Goal: Communication & Community: Answer question/provide support

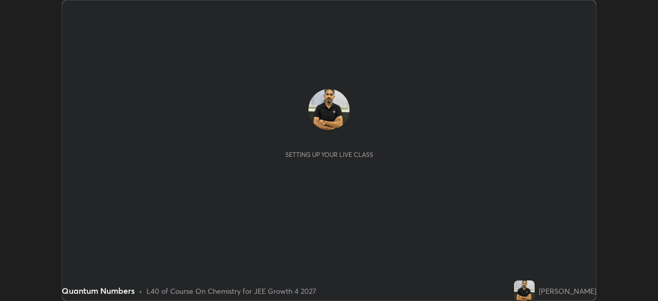
scroll to position [301, 658]
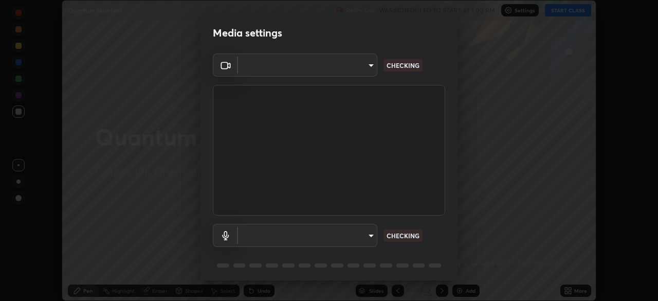
type input "f44939252cec670a7c81aafead478e6b9f15b20a1b8f1ae8dba2619045631b1c"
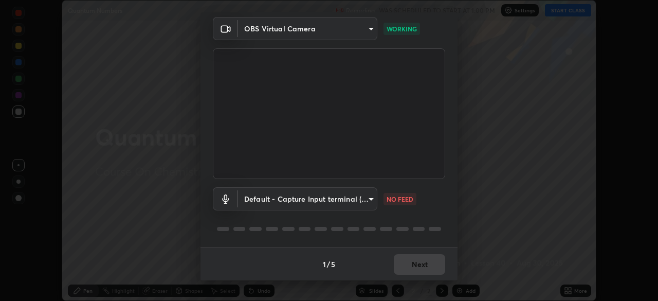
click at [364, 194] on body "Erase all Quantum Numbers Recording WAS SCHEDULED TO START AT 1:00 PM Settings …" at bounding box center [329, 150] width 658 height 301
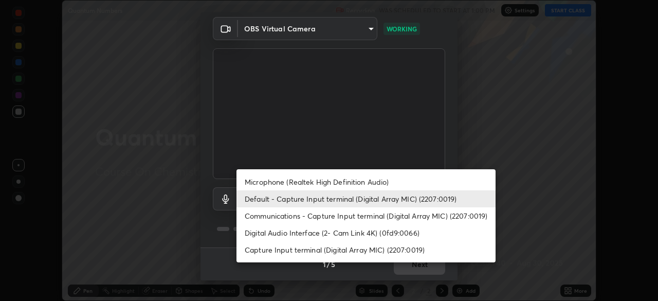
click at [370, 177] on li "Microphone (Realtek High Definition Audio)" at bounding box center [366, 181] width 259 height 17
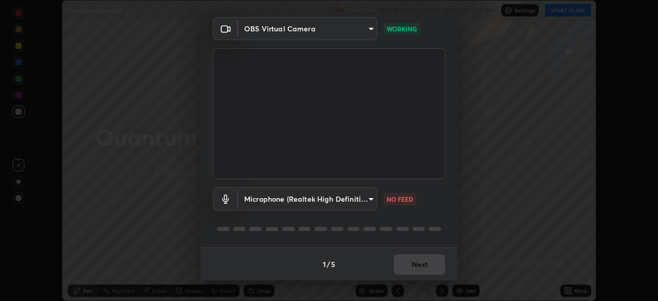
click at [357, 202] on body "Erase all Quantum Numbers Recording WAS SCHEDULED TO START AT 1:00 PM Settings …" at bounding box center [329, 150] width 658 height 301
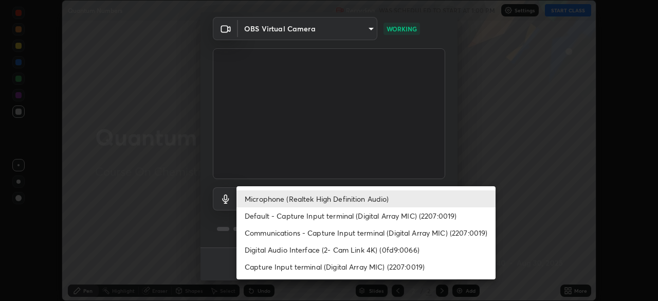
click at [340, 216] on li "Default - Capture Input terminal (Digital Array MIC) (2207:0019)" at bounding box center [366, 215] width 259 height 17
type input "default"
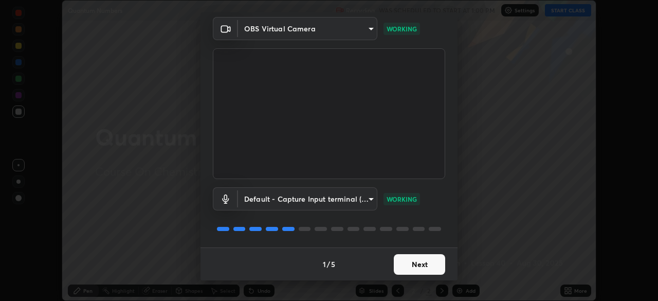
click at [412, 260] on button "Next" at bounding box center [419, 264] width 51 height 21
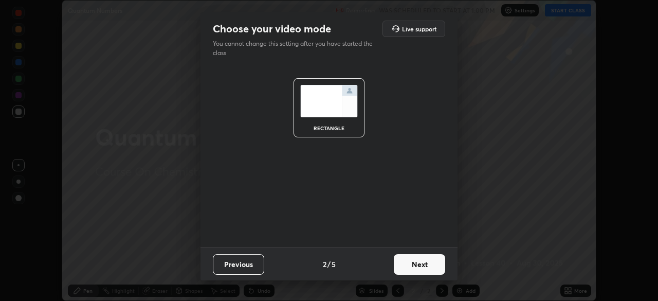
scroll to position [0, 0]
click at [424, 263] on button "Next" at bounding box center [419, 264] width 51 height 21
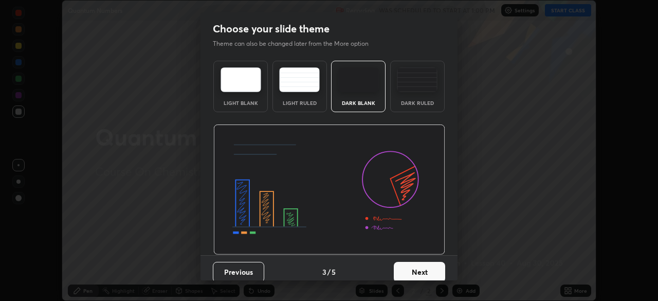
click at [427, 265] on button "Next" at bounding box center [419, 272] width 51 height 21
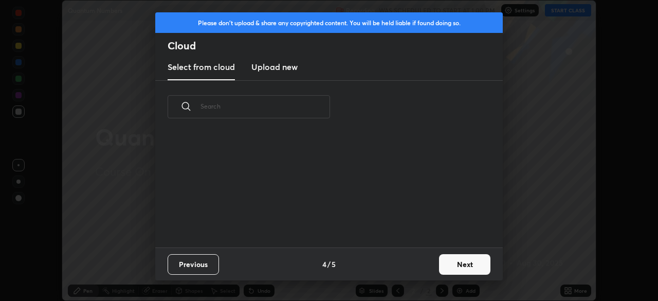
click at [463, 261] on button "Next" at bounding box center [464, 264] width 51 height 21
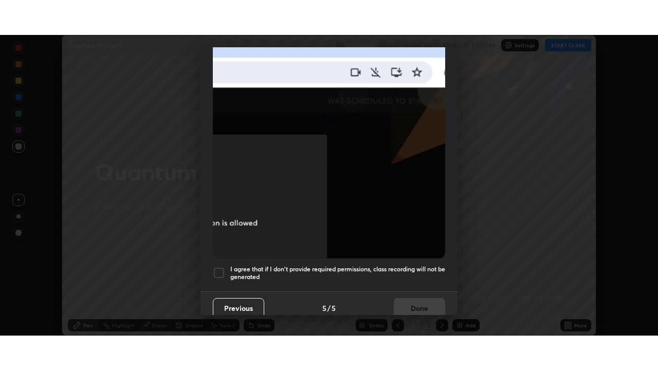
scroll to position [246, 0]
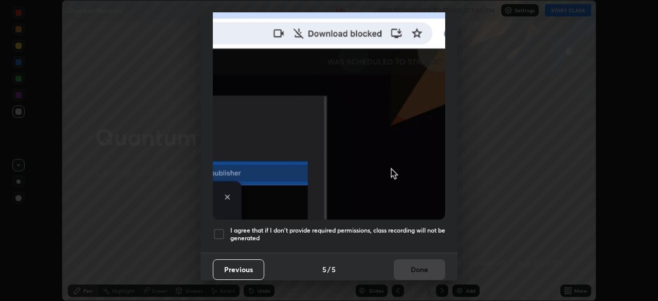
click at [220, 231] on div at bounding box center [219, 234] width 12 height 12
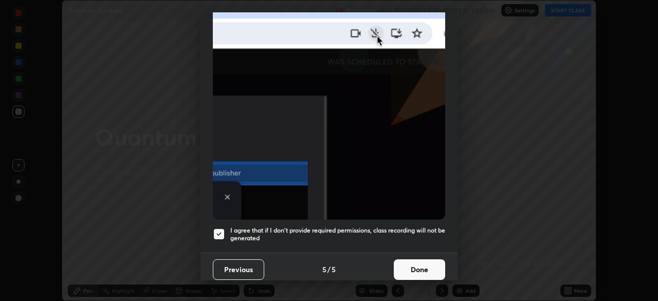
click at [423, 266] on button "Done" at bounding box center [419, 269] width 51 height 21
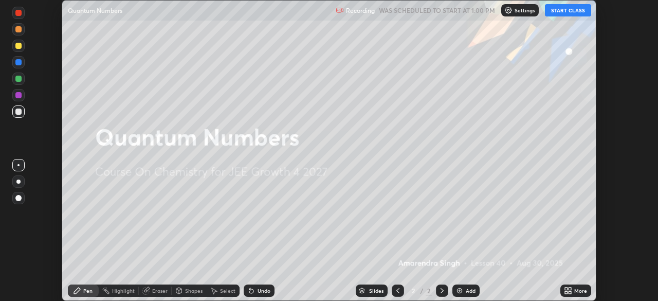
click at [566, 288] on icon at bounding box center [566, 288] width 3 height 3
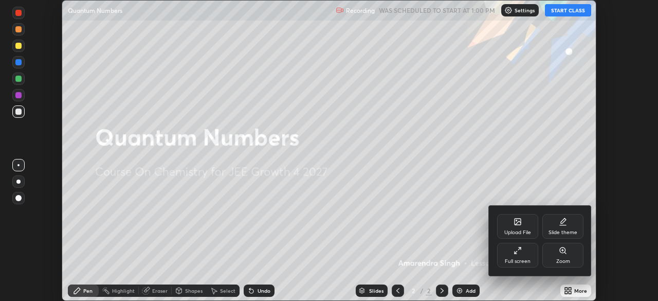
click at [519, 256] on div "Full screen" at bounding box center [517, 255] width 41 height 25
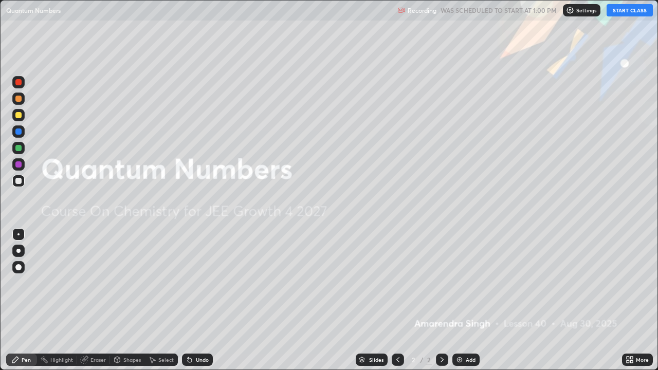
scroll to position [370, 658]
click at [628, 8] on button "START CLASS" at bounding box center [630, 10] width 46 height 12
click at [459, 300] on img at bounding box center [460, 360] width 8 height 8
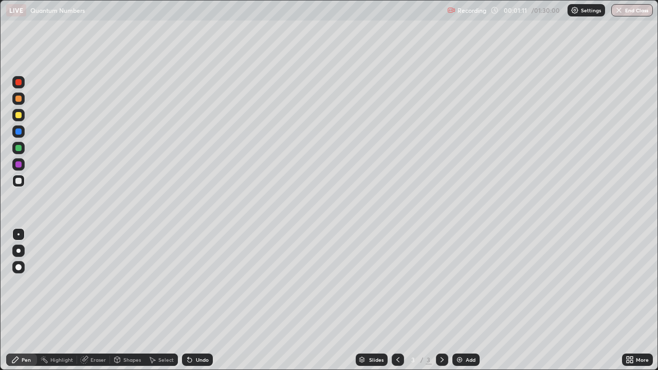
click at [15, 86] on div at bounding box center [18, 82] width 12 height 12
click at [13, 162] on div at bounding box center [18, 164] width 12 height 12
click at [195, 300] on div "Undo" at bounding box center [197, 360] width 31 height 12
click at [196, 300] on div "Undo" at bounding box center [202, 359] width 13 height 5
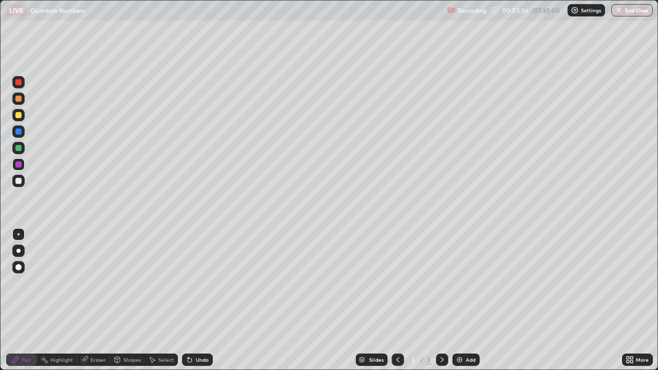
click at [195, 300] on div "Undo" at bounding box center [197, 360] width 31 height 12
click at [194, 300] on div "Undo" at bounding box center [197, 360] width 31 height 12
click at [193, 300] on div "Undo" at bounding box center [197, 360] width 31 height 12
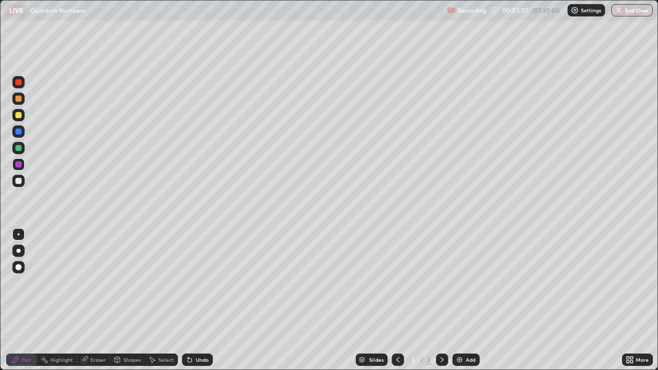
click at [192, 300] on div "Undo" at bounding box center [197, 360] width 31 height 12
click at [193, 300] on div "Undo" at bounding box center [197, 360] width 31 height 12
click at [194, 300] on div "Undo" at bounding box center [197, 360] width 31 height 12
click at [196, 300] on div "Undo" at bounding box center [202, 359] width 13 height 5
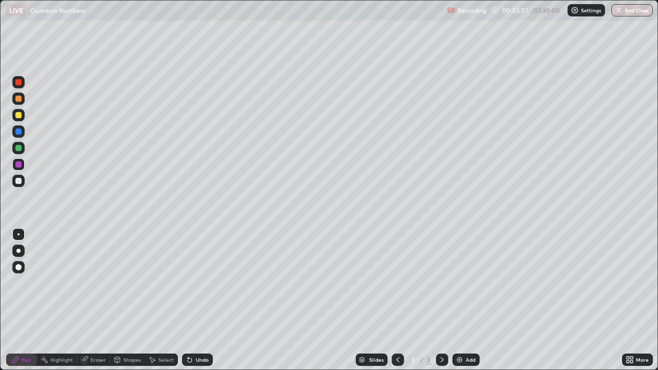
click at [196, 300] on div "Undo" at bounding box center [202, 359] width 13 height 5
click at [99, 300] on div "Eraser" at bounding box center [98, 359] width 15 height 5
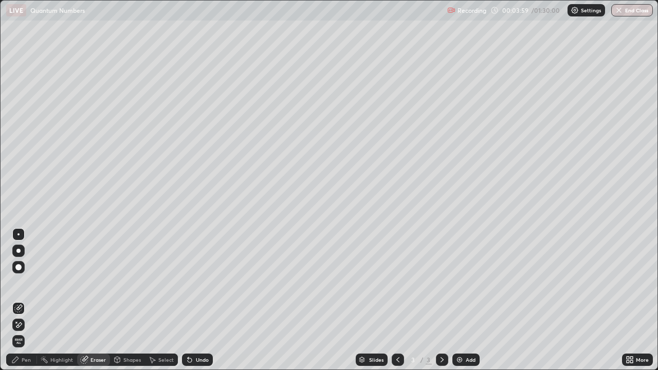
click at [94, 300] on div "Eraser" at bounding box center [98, 359] width 15 height 5
click at [18, 300] on span "Erase all" at bounding box center [18, 341] width 11 height 6
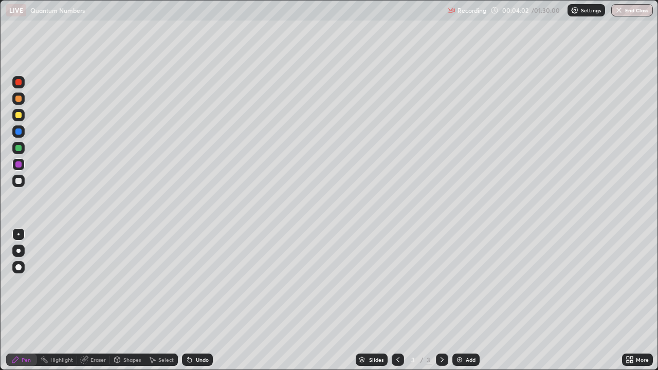
click at [23, 300] on div "Pen" at bounding box center [26, 359] width 9 height 5
click at [16, 134] on div at bounding box center [18, 132] width 6 height 6
click at [17, 82] on div at bounding box center [18, 82] width 6 height 6
click at [205, 300] on div "Undo" at bounding box center [202, 359] width 13 height 5
click at [199, 300] on div "Undo" at bounding box center [202, 359] width 13 height 5
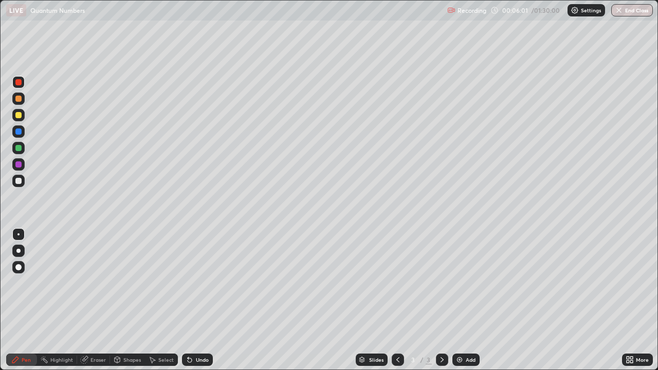
click at [19, 182] on div at bounding box center [18, 181] width 6 height 6
click at [17, 99] on div at bounding box center [18, 99] width 6 height 6
click at [95, 300] on div "Eraser" at bounding box center [98, 359] width 15 height 5
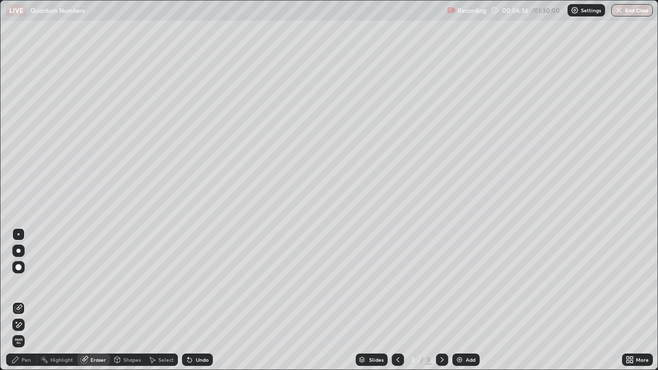
click at [99, 300] on div "Eraser" at bounding box center [98, 359] width 15 height 5
click at [19, 252] on div at bounding box center [18, 251] width 4 height 4
click at [27, 300] on div "Pen" at bounding box center [26, 359] width 9 height 5
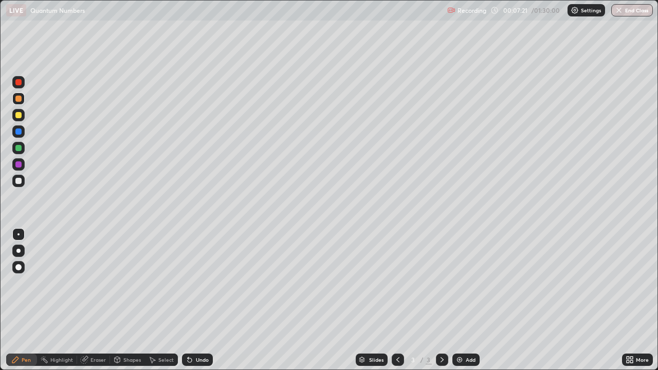
click at [93, 300] on div "Eraser" at bounding box center [98, 359] width 15 height 5
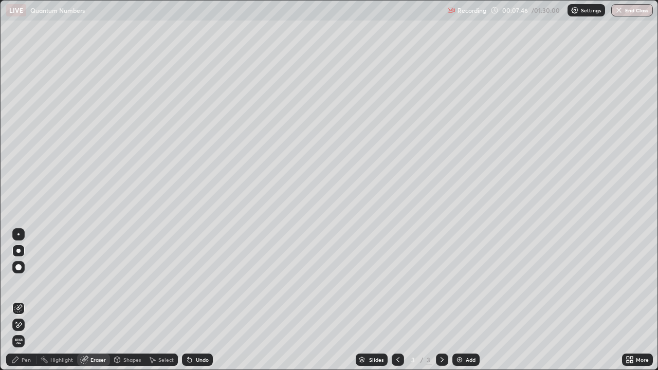
click at [24, 300] on div "Pen" at bounding box center [26, 359] width 9 height 5
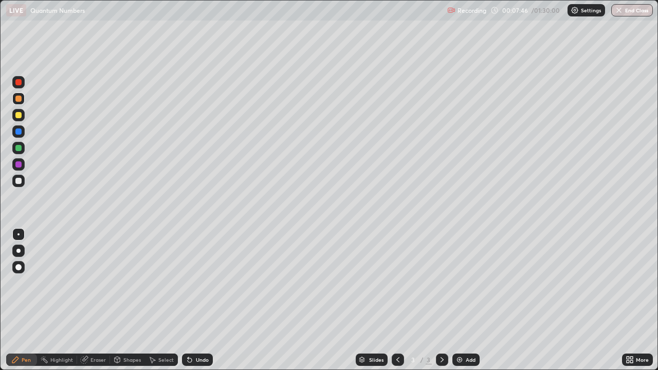
click at [19, 180] on div at bounding box center [18, 181] width 6 height 6
click at [13, 118] on div at bounding box center [18, 115] width 12 height 12
click at [16, 103] on div at bounding box center [18, 99] width 12 height 12
click at [198, 300] on div "Undo" at bounding box center [197, 360] width 31 height 12
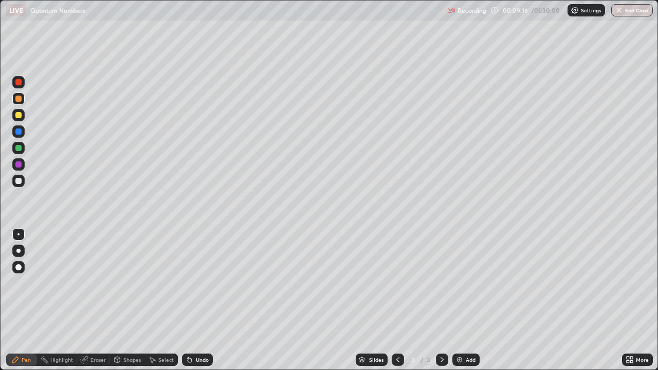
click at [194, 300] on div "Undo" at bounding box center [197, 360] width 31 height 12
click at [14, 133] on div at bounding box center [18, 131] width 12 height 12
click at [15, 104] on div at bounding box center [18, 99] width 12 height 12
click at [16, 147] on div at bounding box center [18, 148] width 6 height 6
click at [16, 132] on div at bounding box center [18, 132] width 6 height 6
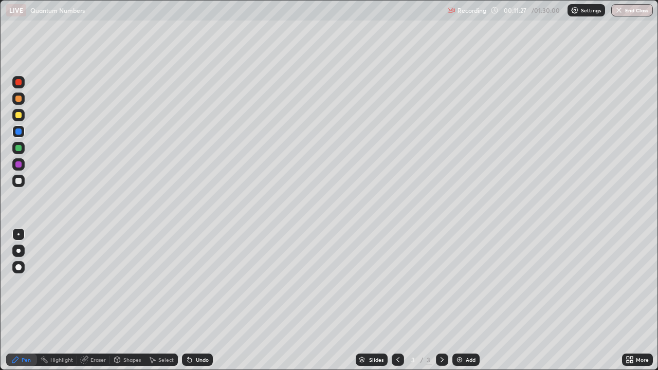
click at [13, 147] on div at bounding box center [18, 148] width 12 height 12
click at [162, 238] on button "Undo" at bounding box center [175, 244] width 30 height 12
click at [18, 132] on div at bounding box center [18, 132] width 6 height 6
click at [18, 116] on div at bounding box center [18, 115] width 6 height 6
click at [463, 300] on div "Add" at bounding box center [466, 360] width 27 height 12
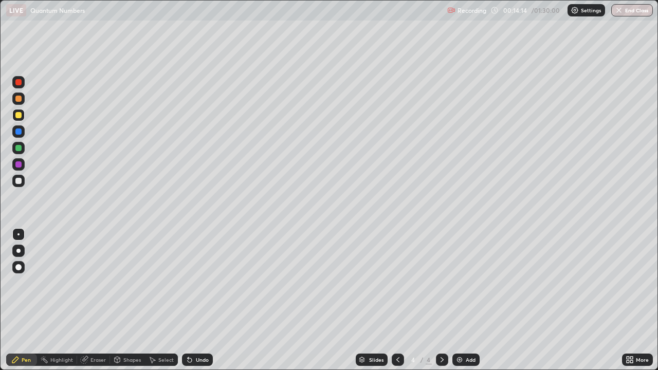
click at [17, 86] on div at bounding box center [18, 82] width 12 height 12
click at [21, 182] on div at bounding box center [18, 181] width 6 height 6
click at [13, 118] on div at bounding box center [18, 115] width 12 height 12
click at [194, 300] on div "Undo" at bounding box center [197, 360] width 31 height 12
click at [196, 300] on div "Undo" at bounding box center [202, 359] width 13 height 5
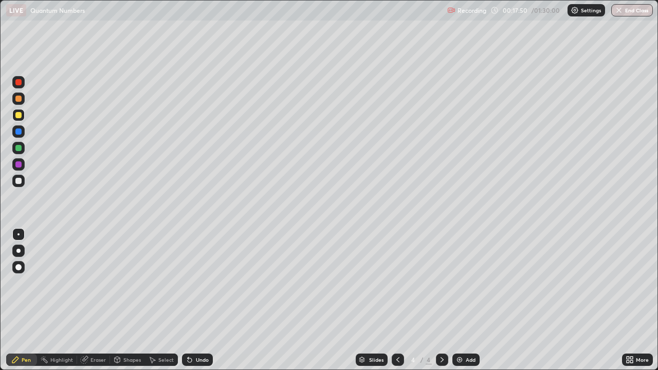
click at [196, 300] on div "Undo" at bounding box center [202, 359] width 13 height 5
click at [199, 300] on div "Undo" at bounding box center [202, 359] width 13 height 5
click at [199, 300] on div "Undo" at bounding box center [197, 360] width 31 height 12
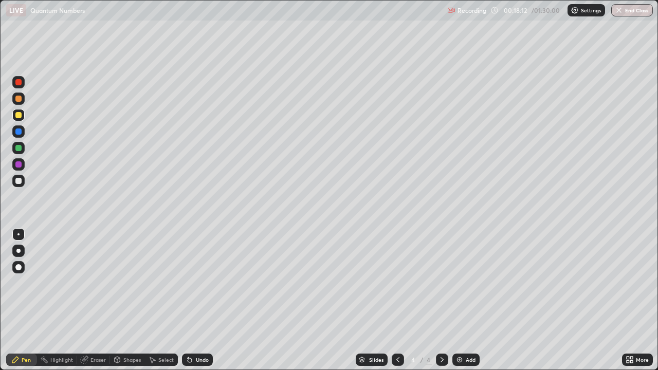
click at [196, 300] on div "Undo" at bounding box center [202, 359] width 13 height 5
click at [195, 300] on div "Undo" at bounding box center [197, 360] width 31 height 12
click at [197, 300] on div "Undo" at bounding box center [197, 360] width 31 height 12
click at [198, 300] on div "Undo" at bounding box center [197, 360] width 31 height 12
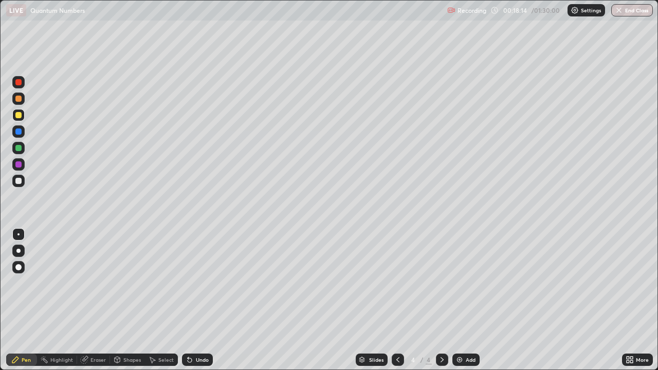
click at [199, 300] on div "Undo" at bounding box center [197, 360] width 31 height 12
click at [93, 300] on div "Eraser" at bounding box center [93, 360] width 33 height 12
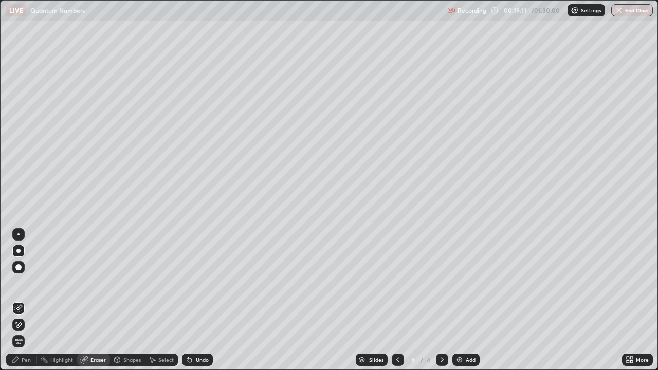
click at [20, 300] on div "Pen" at bounding box center [21, 360] width 31 height 12
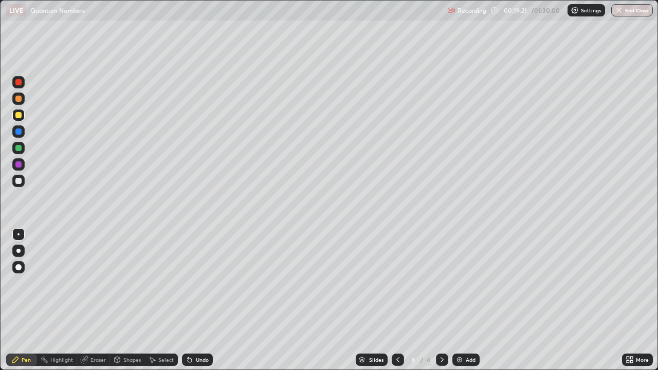
click at [19, 180] on div at bounding box center [18, 181] width 6 height 6
click at [20, 147] on div at bounding box center [18, 148] width 6 height 6
click at [14, 133] on div at bounding box center [18, 131] width 12 height 12
click at [200, 300] on div "Undo" at bounding box center [197, 360] width 31 height 12
click at [19, 180] on div at bounding box center [18, 181] width 6 height 6
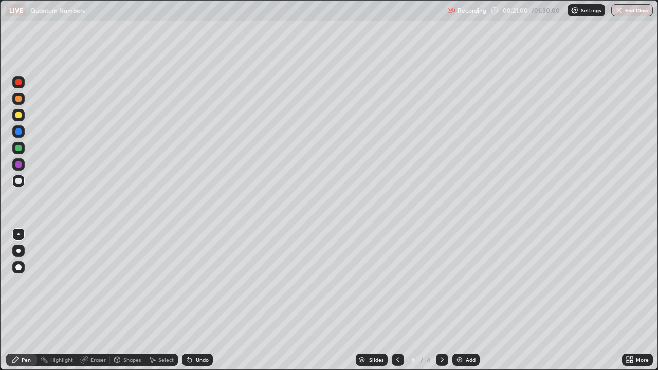
click at [17, 84] on div at bounding box center [18, 82] width 6 height 6
click at [20, 82] on div at bounding box center [18, 82] width 6 height 6
click at [18, 180] on div at bounding box center [18, 181] width 6 height 6
click at [20, 149] on div at bounding box center [18, 148] width 6 height 6
click at [395, 300] on icon at bounding box center [398, 360] width 8 height 8
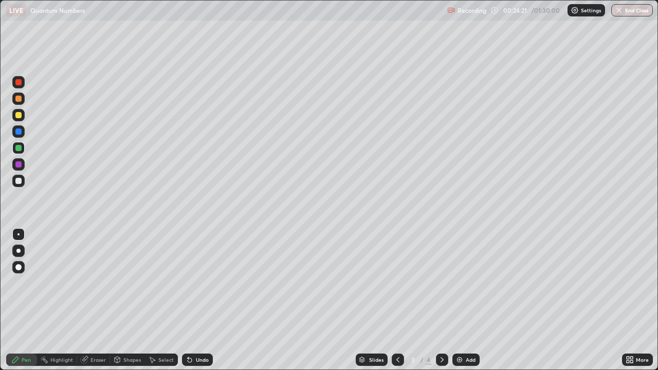
click at [13, 83] on div at bounding box center [18, 82] width 12 height 12
click at [16, 116] on div at bounding box center [18, 115] width 6 height 6
click at [19, 184] on div at bounding box center [18, 181] width 6 height 6
click at [441, 300] on icon at bounding box center [442, 359] width 3 height 5
click at [14, 149] on div at bounding box center [18, 148] width 12 height 12
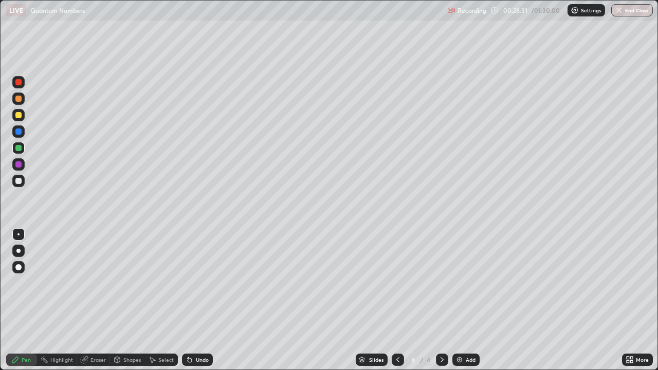
click at [16, 134] on div at bounding box center [18, 132] width 6 height 6
click at [397, 300] on icon at bounding box center [398, 360] width 8 height 8
click at [441, 300] on icon at bounding box center [442, 360] width 8 height 8
click at [394, 300] on icon at bounding box center [398, 360] width 8 height 8
click at [439, 300] on div at bounding box center [442, 360] width 12 height 12
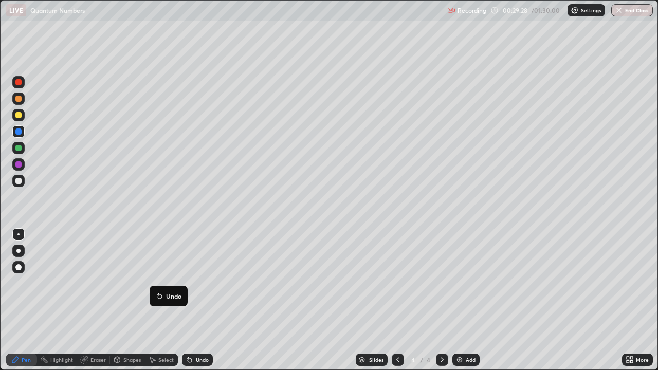
click at [396, 300] on icon at bounding box center [398, 360] width 8 height 8
click at [441, 300] on icon at bounding box center [442, 360] width 8 height 8
click at [200, 300] on div "Undo" at bounding box center [202, 359] width 13 height 5
click at [196, 300] on div "Undo" at bounding box center [197, 360] width 31 height 12
click at [195, 300] on div "Undo" at bounding box center [197, 360] width 31 height 12
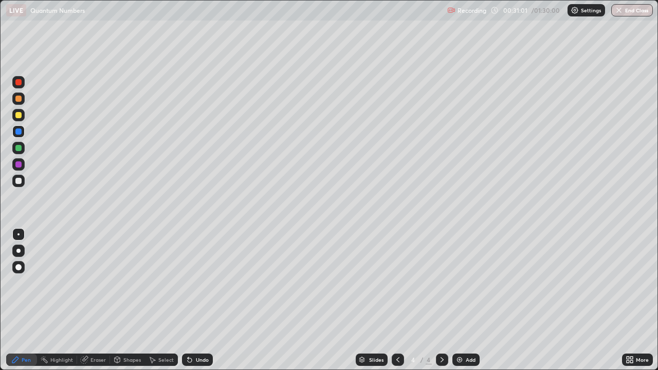
click at [195, 300] on div "Undo" at bounding box center [197, 360] width 31 height 12
click at [196, 300] on div "Undo" at bounding box center [202, 359] width 13 height 5
click at [15, 160] on div at bounding box center [18, 164] width 12 height 12
click at [23, 185] on div at bounding box center [18, 181] width 12 height 12
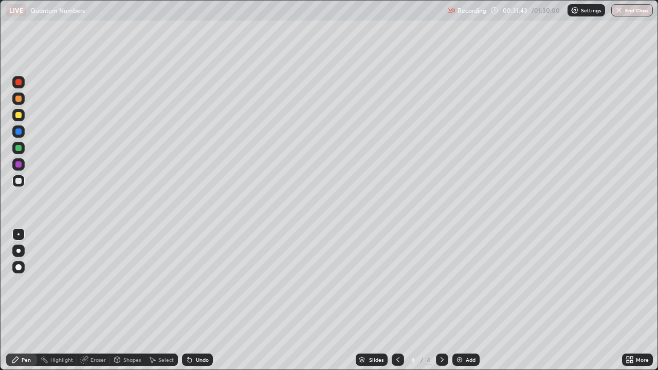
click at [395, 300] on icon at bounding box center [398, 360] width 8 height 8
click at [441, 300] on icon at bounding box center [442, 360] width 8 height 8
click at [396, 300] on icon at bounding box center [397, 359] width 3 height 5
click at [446, 300] on div at bounding box center [442, 360] width 12 height 12
click at [398, 300] on icon at bounding box center [397, 359] width 3 height 5
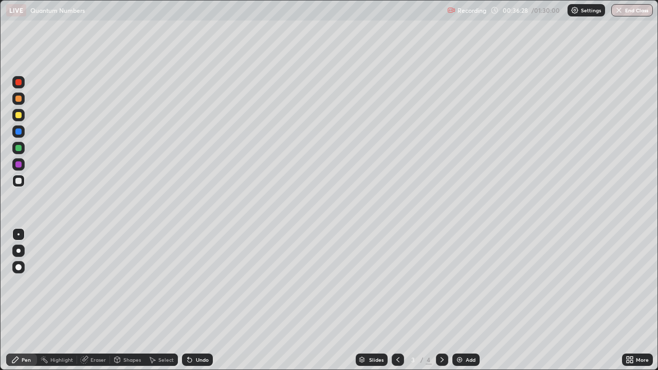
click at [440, 300] on icon at bounding box center [442, 360] width 8 height 8
click at [398, 300] on icon at bounding box center [398, 360] width 8 height 8
click at [442, 300] on icon at bounding box center [442, 360] width 8 height 8
click at [441, 300] on icon at bounding box center [442, 360] width 8 height 8
click at [396, 300] on icon at bounding box center [398, 360] width 8 height 8
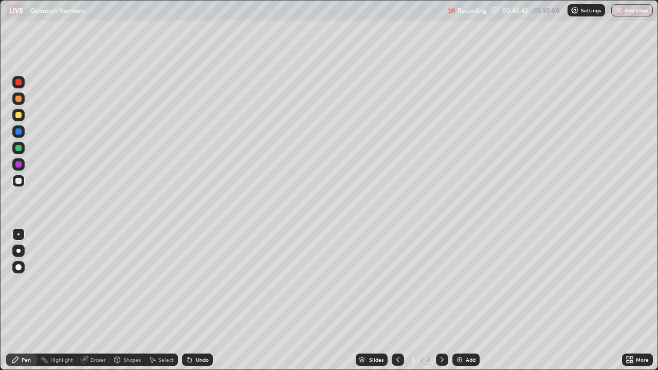
click at [441, 300] on icon at bounding box center [442, 360] width 8 height 8
click at [443, 300] on div at bounding box center [442, 360] width 12 height 12
click at [385, 300] on div "Slides" at bounding box center [372, 360] width 32 height 12
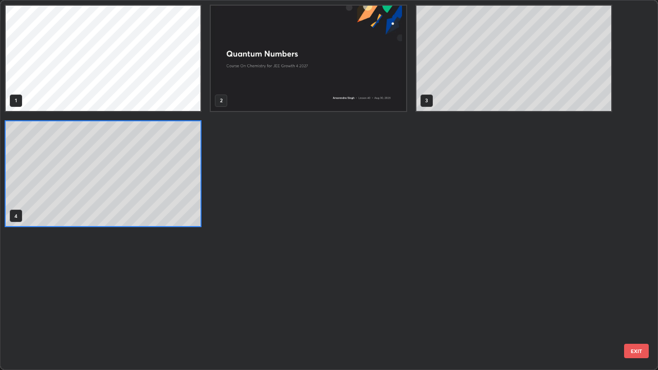
scroll to position [366, 652]
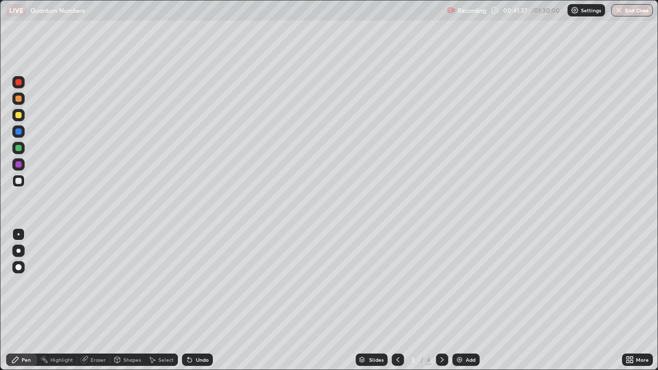
click at [441, 300] on icon at bounding box center [442, 360] width 8 height 8
click at [461, 300] on img at bounding box center [460, 360] width 8 height 8
click at [397, 300] on icon at bounding box center [397, 359] width 3 height 5
click at [397, 300] on icon at bounding box center [398, 360] width 8 height 8
click at [438, 300] on div at bounding box center [442, 360] width 12 height 12
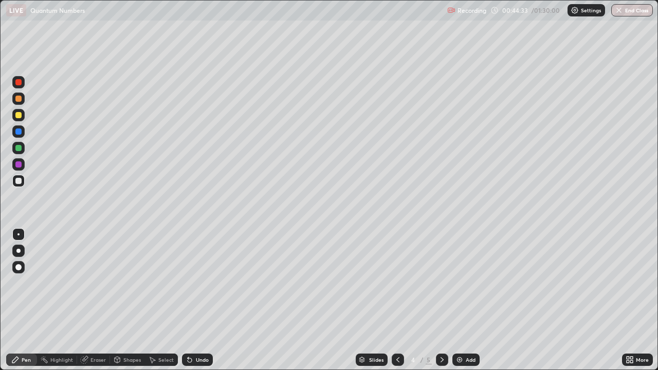
click at [441, 300] on icon at bounding box center [442, 360] width 8 height 8
click at [17, 82] on div at bounding box center [18, 82] width 6 height 6
click at [19, 118] on div at bounding box center [18, 115] width 6 height 6
click at [96, 300] on div "Eraser" at bounding box center [93, 360] width 33 height 12
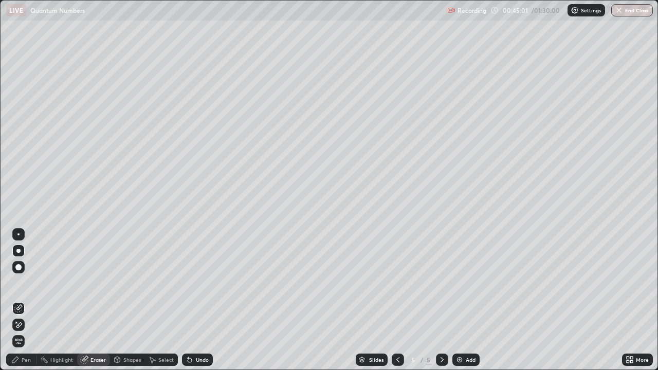
click at [22, 300] on div "Pen" at bounding box center [21, 360] width 31 height 12
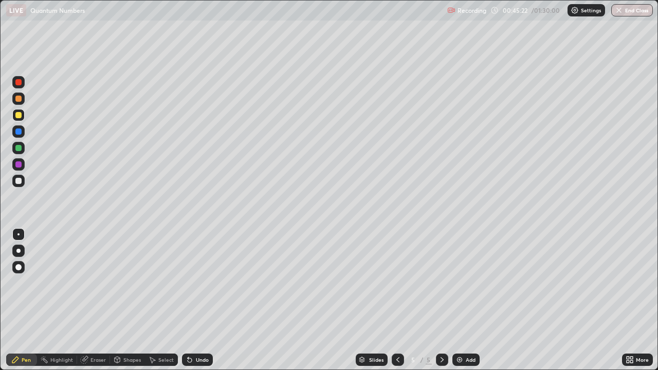
click at [17, 116] on div at bounding box center [18, 115] width 6 height 6
click at [13, 99] on div at bounding box center [18, 99] width 12 height 12
click at [21, 185] on div at bounding box center [18, 181] width 12 height 12
click at [17, 86] on div at bounding box center [18, 82] width 12 height 12
click at [17, 115] on div at bounding box center [18, 115] width 6 height 6
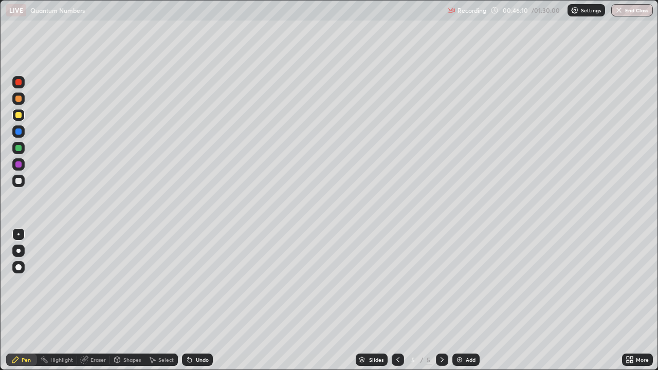
click at [17, 117] on div at bounding box center [18, 115] width 6 height 6
click at [18, 133] on div at bounding box center [18, 132] width 6 height 6
click at [15, 165] on div at bounding box center [18, 164] width 6 height 6
click at [192, 300] on div "Undo" at bounding box center [197, 360] width 31 height 12
click at [193, 300] on div "Undo" at bounding box center [197, 360] width 31 height 12
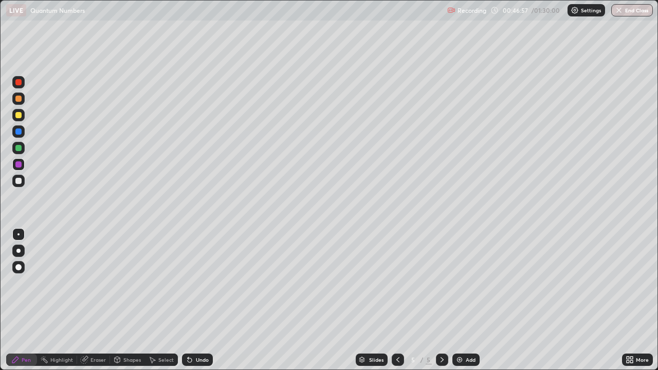
click at [193, 300] on div "Undo" at bounding box center [197, 360] width 31 height 12
click at [196, 300] on div "Undo" at bounding box center [202, 359] width 13 height 5
click at [197, 300] on div "Undo" at bounding box center [202, 359] width 13 height 5
click at [17, 132] on div at bounding box center [18, 132] width 6 height 6
click at [17, 148] on div at bounding box center [18, 148] width 6 height 6
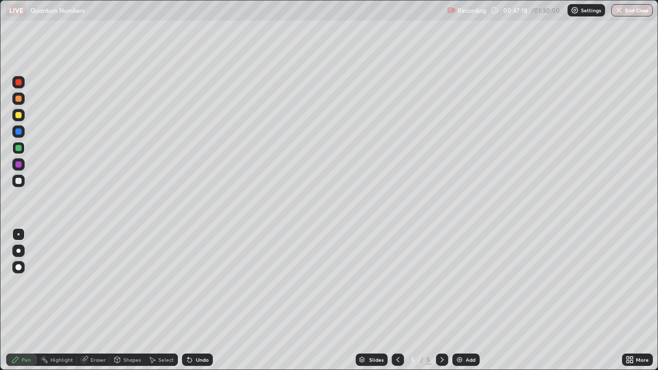
click at [17, 165] on div at bounding box center [18, 164] width 6 height 6
click at [19, 132] on div at bounding box center [18, 132] width 6 height 6
click at [188, 300] on icon at bounding box center [190, 360] width 4 height 4
click at [16, 118] on div at bounding box center [18, 115] width 6 height 6
click at [23, 82] on div at bounding box center [18, 82] width 12 height 12
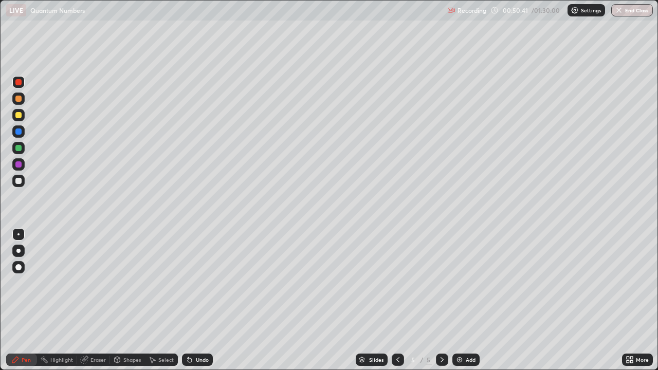
click at [94, 300] on div "Eraser" at bounding box center [98, 359] width 15 height 5
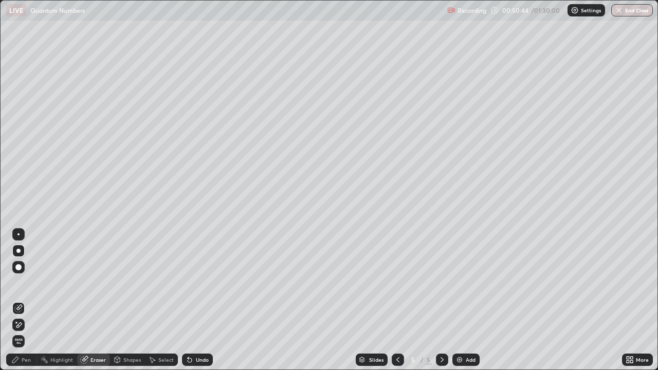
click at [16, 300] on div "Pen" at bounding box center [21, 360] width 31 height 12
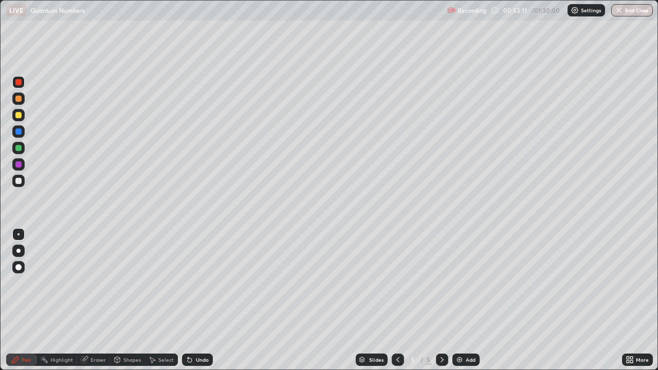
click at [83, 300] on icon at bounding box center [84, 360] width 7 height 7
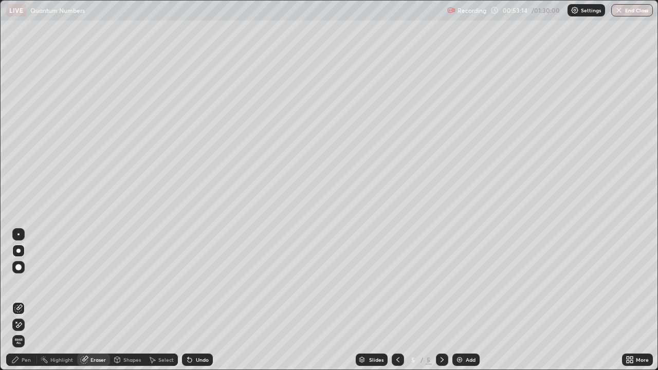
click at [21, 300] on div "Pen" at bounding box center [21, 360] width 31 height 12
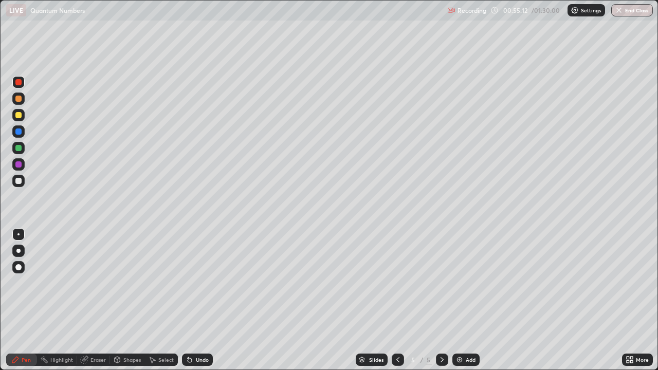
click at [62, 300] on div "Highlight" at bounding box center [57, 360] width 40 height 12
click at [93, 300] on div "Eraser" at bounding box center [98, 359] width 15 height 5
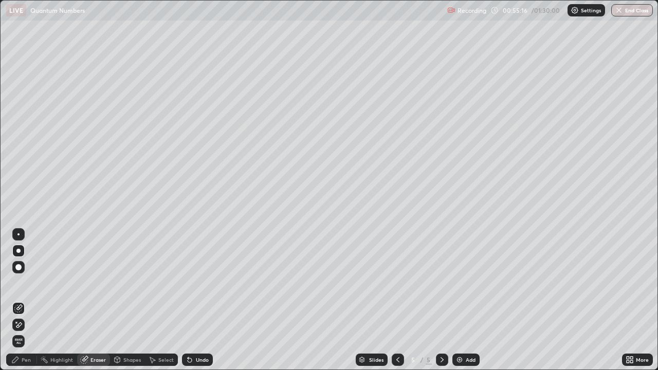
click at [17, 300] on icon at bounding box center [15, 360] width 8 height 8
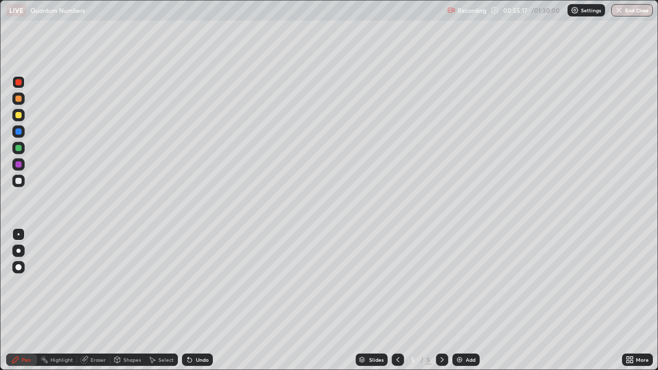
click at [22, 182] on div at bounding box center [18, 181] width 12 height 12
click at [21, 115] on div at bounding box center [18, 115] width 6 height 6
click at [21, 99] on div at bounding box center [18, 99] width 6 height 6
click at [208, 300] on div "Undo" at bounding box center [197, 360] width 31 height 12
click at [19, 182] on div at bounding box center [18, 181] width 6 height 6
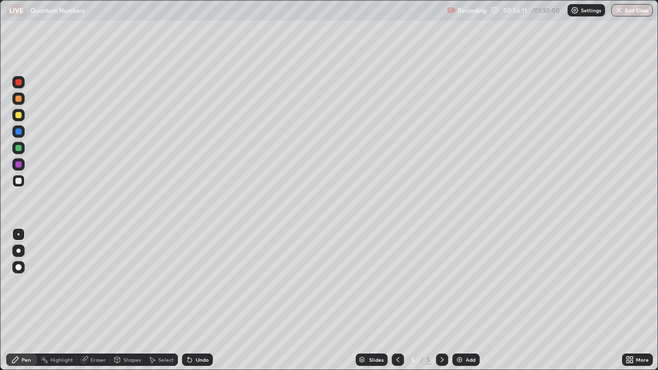
click at [196, 300] on div "Undo" at bounding box center [197, 360] width 31 height 12
click at [15, 95] on div at bounding box center [18, 99] width 12 height 12
click at [13, 85] on div at bounding box center [18, 82] width 12 height 12
click at [14, 136] on div at bounding box center [18, 131] width 12 height 12
click at [16, 167] on div at bounding box center [18, 164] width 6 height 6
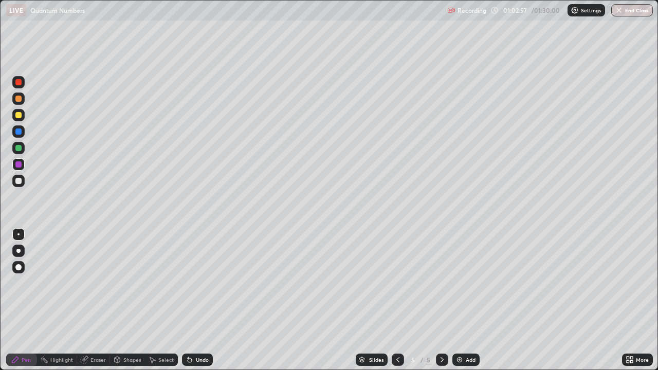
click at [12, 181] on div at bounding box center [18, 181] width 12 height 12
click at [14, 98] on div at bounding box center [18, 99] width 12 height 12
click at [19, 182] on div at bounding box center [18, 181] width 6 height 6
click at [197, 300] on div "Undo" at bounding box center [202, 359] width 13 height 5
click at [196, 300] on div "Undo" at bounding box center [197, 360] width 31 height 12
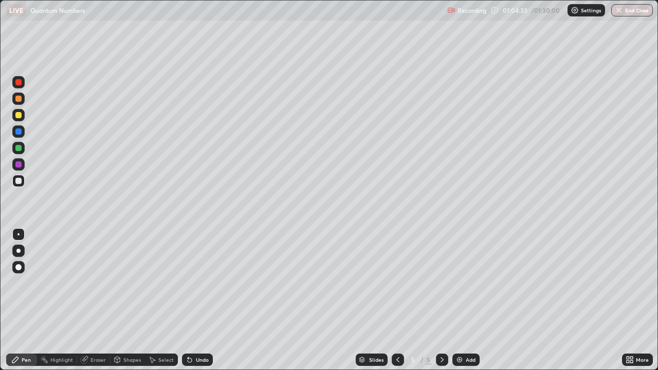
click at [88, 300] on div "Eraser" at bounding box center [93, 360] width 33 height 12
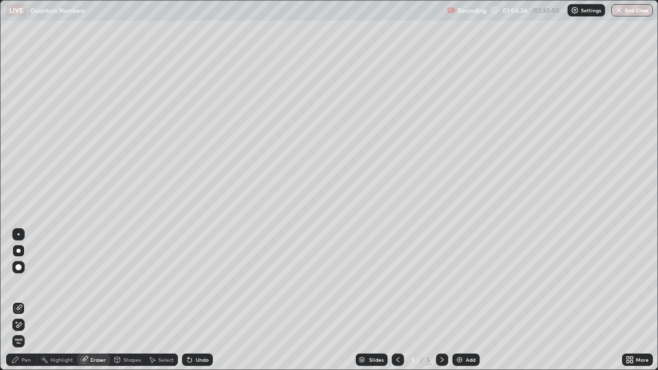
click at [26, 300] on div "Pen" at bounding box center [26, 359] width 9 height 5
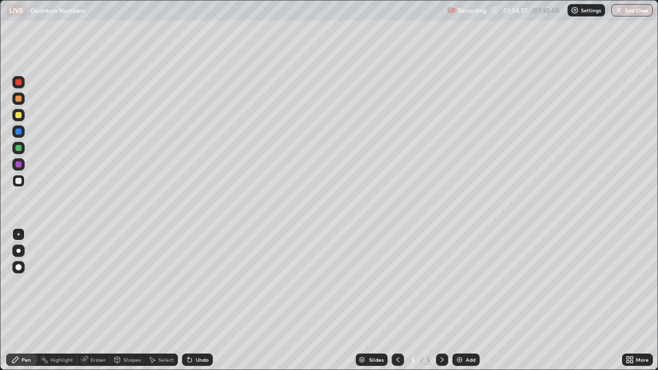
click at [19, 117] on div at bounding box center [18, 115] width 6 height 6
click at [17, 176] on div at bounding box center [18, 181] width 12 height 12
click at [16, 147] on div at bounding box center [18, 148] width 6 height 6
click at [67, 300] on div "Highlight" at bounding box center [61, 359] width 23 height 5
click at [25, 300] on div "Pen" at bounding box center [26, 359] width 9 height 5
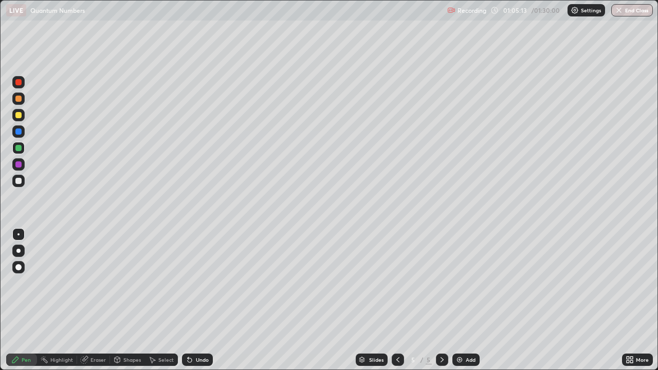
click at [18, 115] on div at bounding box center [18, 115] width 6 height 6
click at [19, 98] on div at bounding box center [18, 99] width 6 height 6
click at [21, 84] on div at bounding box center [18, 82] width 6 height 6
click at [466, 300] on div "Add" at bounding box center [471, 359] width 10 height 5
click at [396, 300] on icon at bounding box center [398, 360] width 8 height 8
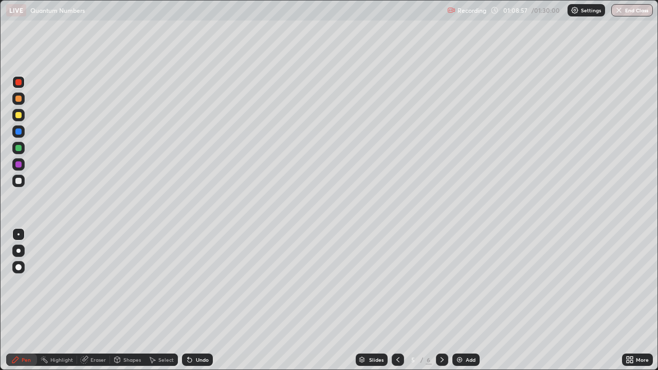
click at [466, 300] on div "Add" at bounding box center [471, 359] width 10 height 5
click at [19, 133] on div at bounding box center [18, 132] width 6 height 6
click at [20, 185] on div at bounding box center [18, 181] width 12 height 12
click at [19, 181] on div at bounding box center [18, 181] width 6 height 6
click at [18, 166] on div at bounding box center [18, 164] width 6 height 6
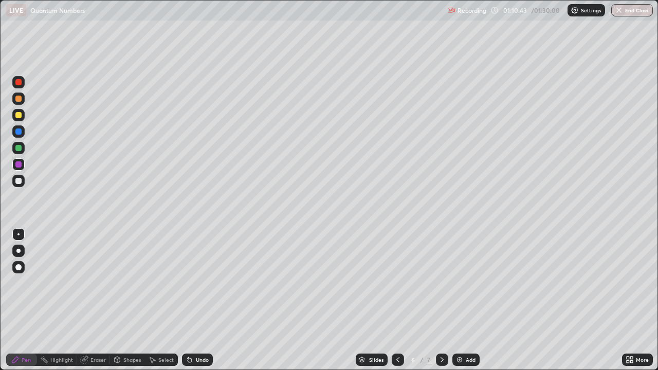
click at [19, 180] on div at bounding box center [18, 181] width 6 height 6
click at [189, 300] on div "Undo" at bounding box center [197, 360] width 31 height 12
click at [186, 300] on div "Undo" at bounding box center [197, 360] width 31 height 12
click at [188, 300] on icon at bounding box center [190, 360] width 4 height 4
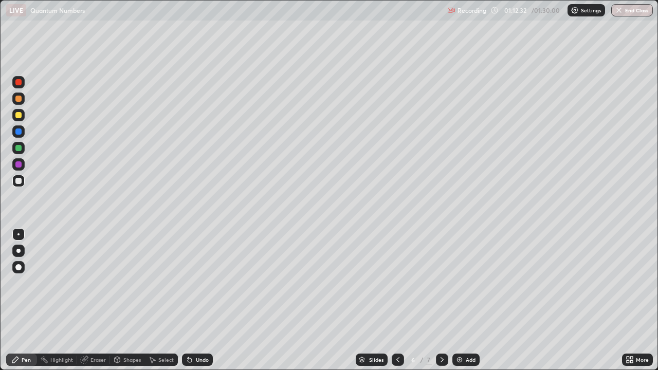
click at [15, 120] on div at bounding box center [18, 115] width 12 height 12
click at [13, 151] on div at bounding box center [18, 148] width 12 height 12
click at [19, 132] on div at bounding box center [18, 132] width 6 height 6
click at [21, 119] on div at bounding box center [18, 115] width 12 height 12
click at [21, 118] on div at bounding box center [18, 115] width 12 height 12
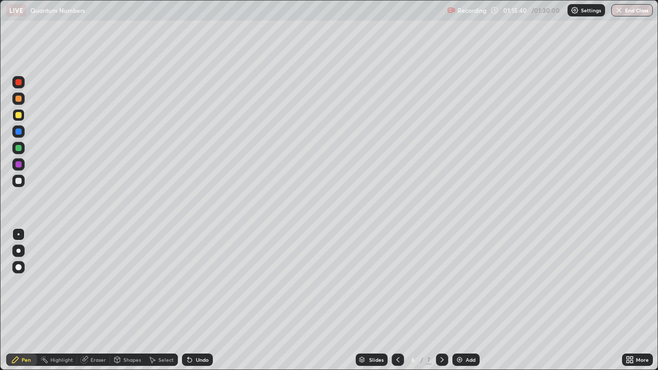
click at [12, 103] on div at bounding box center [18, 99] width 12 height 16
click at [211, 107] on button "Undo" at bounding box center [197, 110] width 30 height 12
click at [19, 83] on div at bounding box center [18, 82] width 6 height 6
click at [637, 8] on button "End Class" at bounding box center [632, 10] width 42 height 12
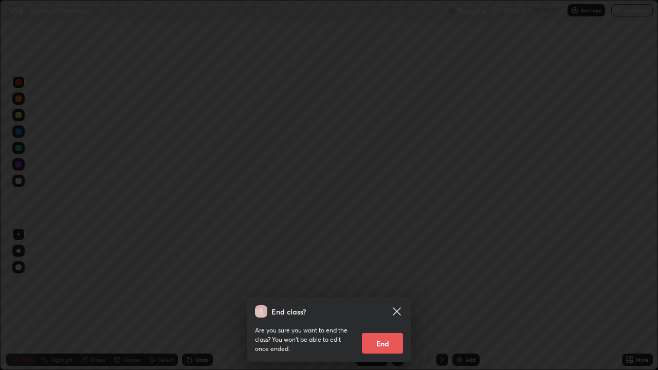
click at [388, 300] on button "End" at bounding box center [382, 343] width 41 height 21
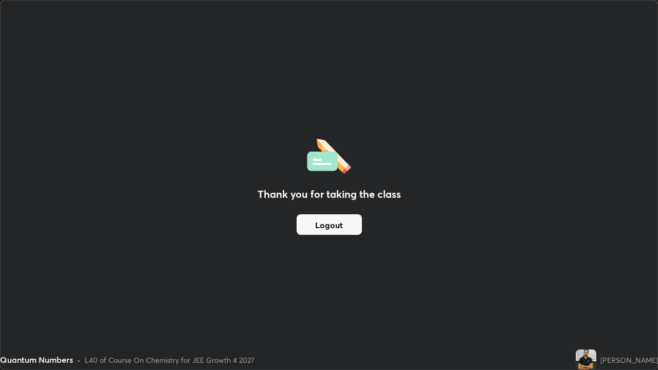
click at [313, 226] on button "Logout" at bounding box center [329, 224] width 65 height 21
